Goal: Task Accomplishment & Management: Manage account settings

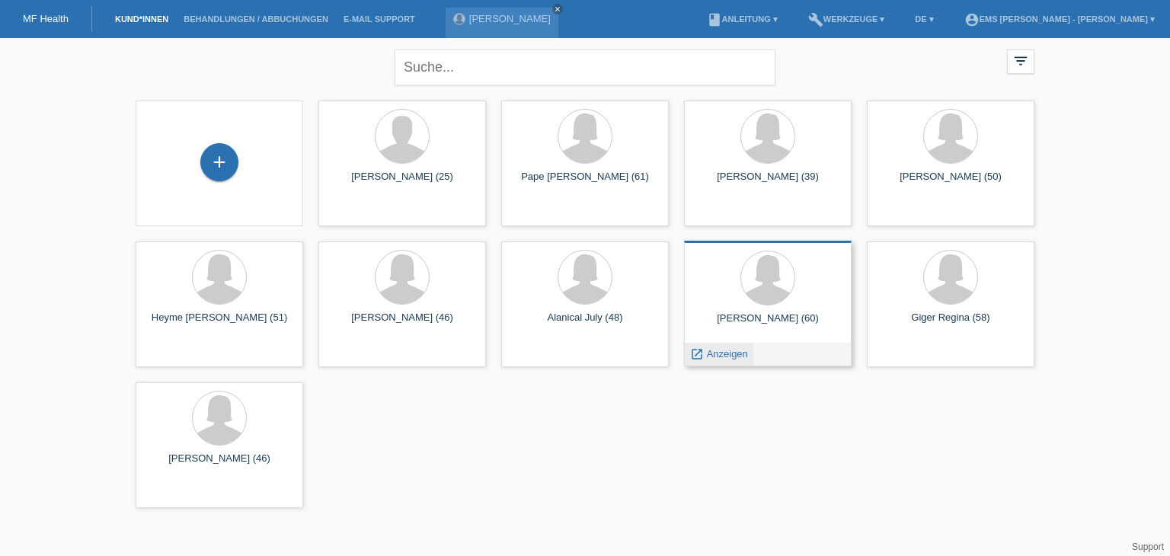
click at [737, 353] on span "Anzeigen" at bounding box center [727, 353] width 41 height 11
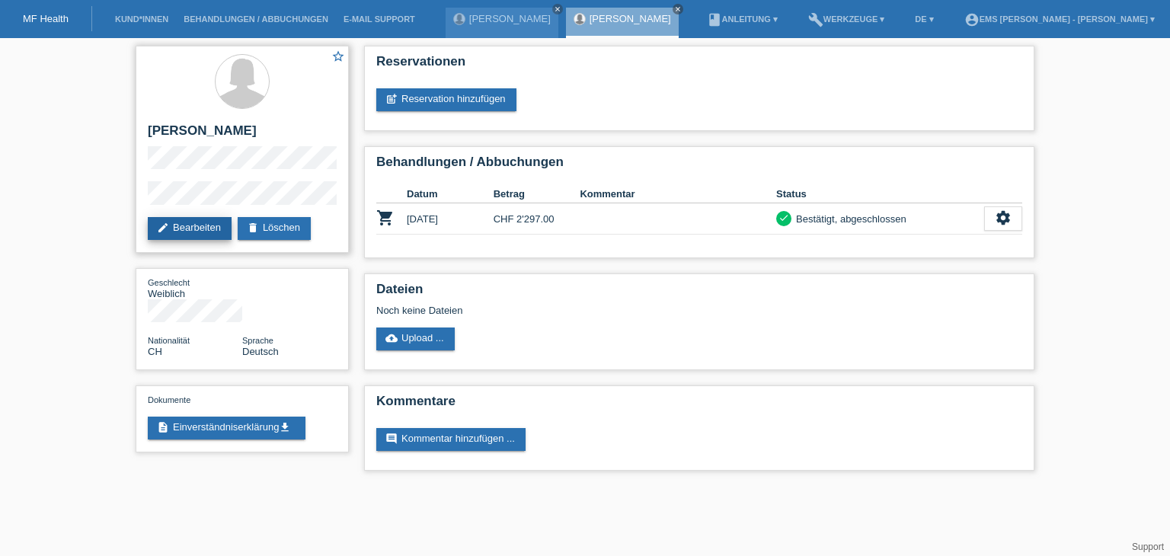
click at [202, 225] on link "edit Bearbeiten" at bounding box center [190, 228] width 84 height 23
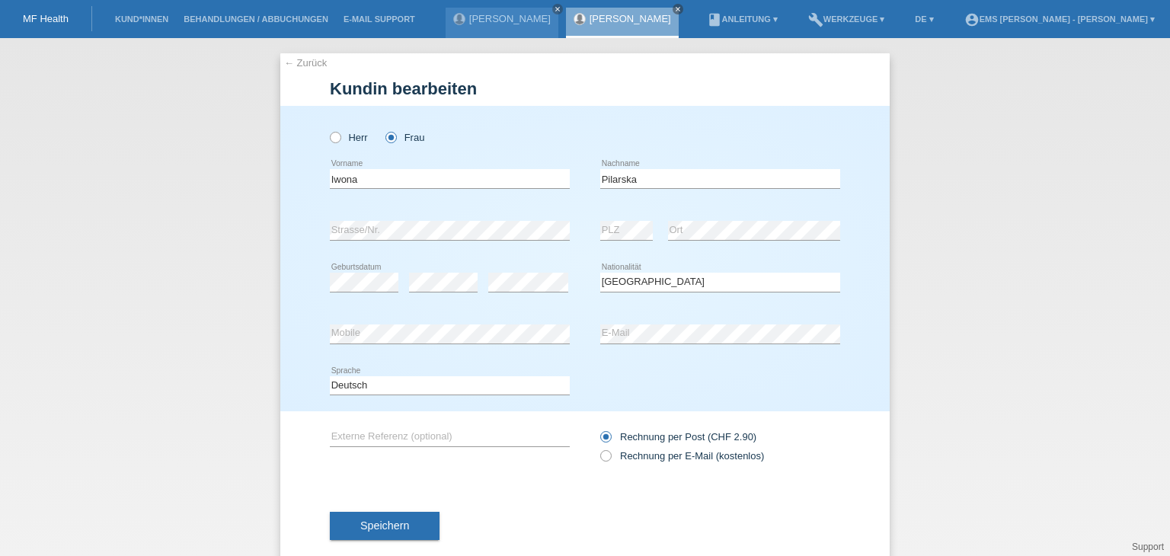
select select "CH"
click at [598, 448] on icon at bounding box center [598, 448] width 0 height 0
click at [603, 461] on input "Rechnung per E-Mail (kostenlos)" at bounding box center [605, 459] width 10 height 19
radio input "true"
click at [383, 528] on span "Speichern" at bounding box center [384, 526] width 49 height 12
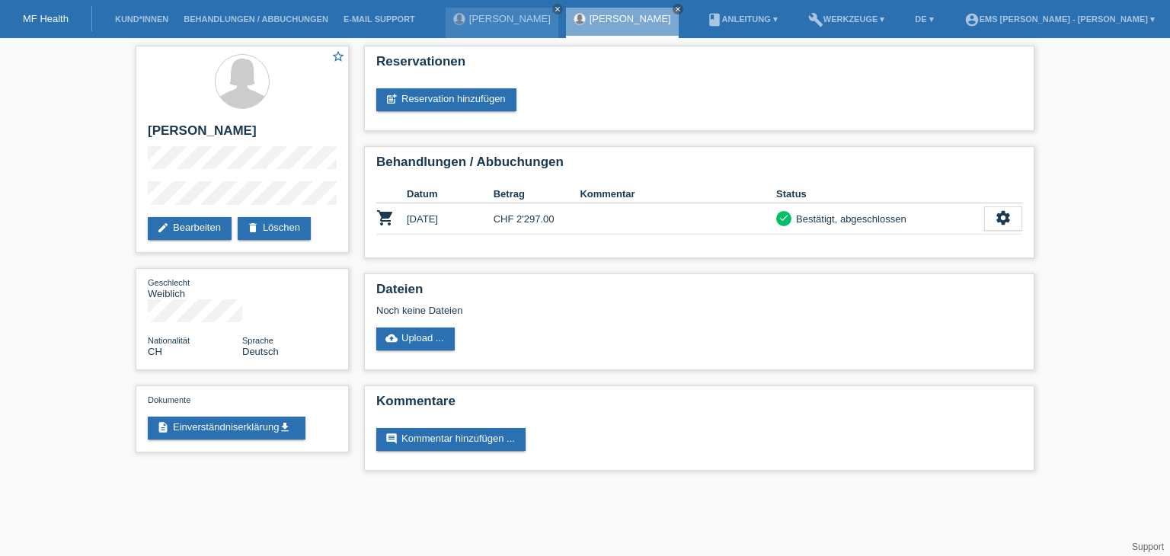
click at [59, 20] on link "MF Health" at bounding box center [46, 18] width 46 height 11
